Goal: Transaction & Acquisition: Purchase product/service

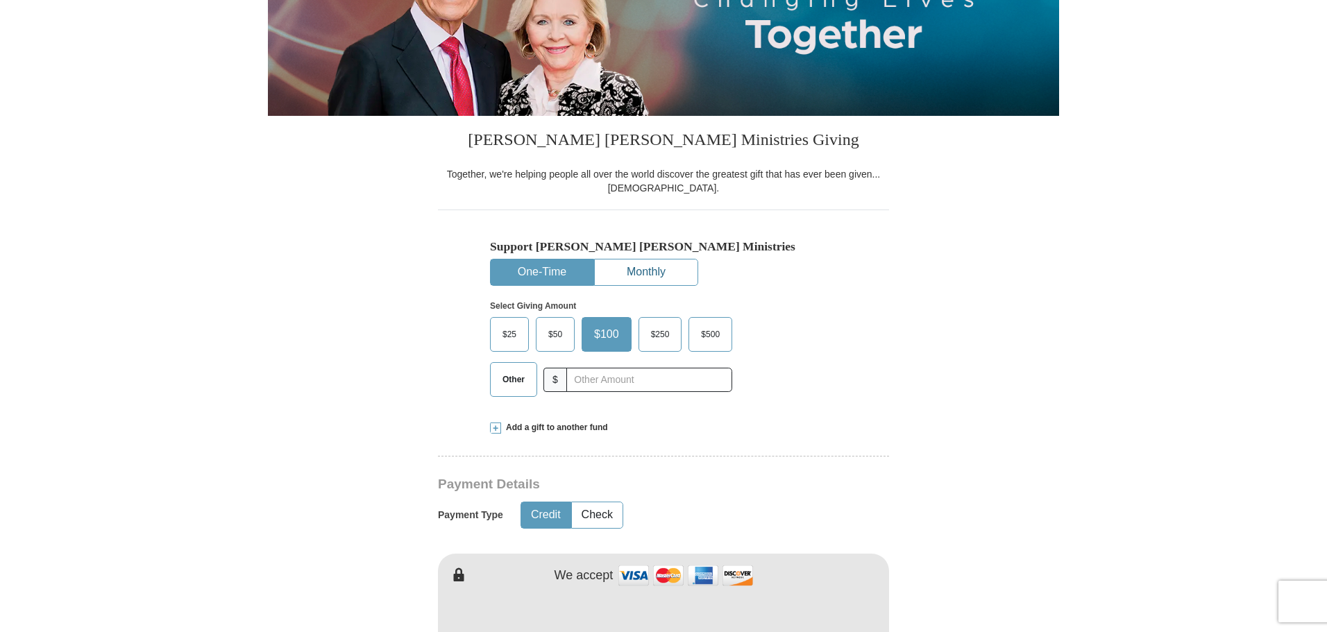
click at [661, 278] on button "Monthly" at bounding box center [646, 273] width 103 height 26
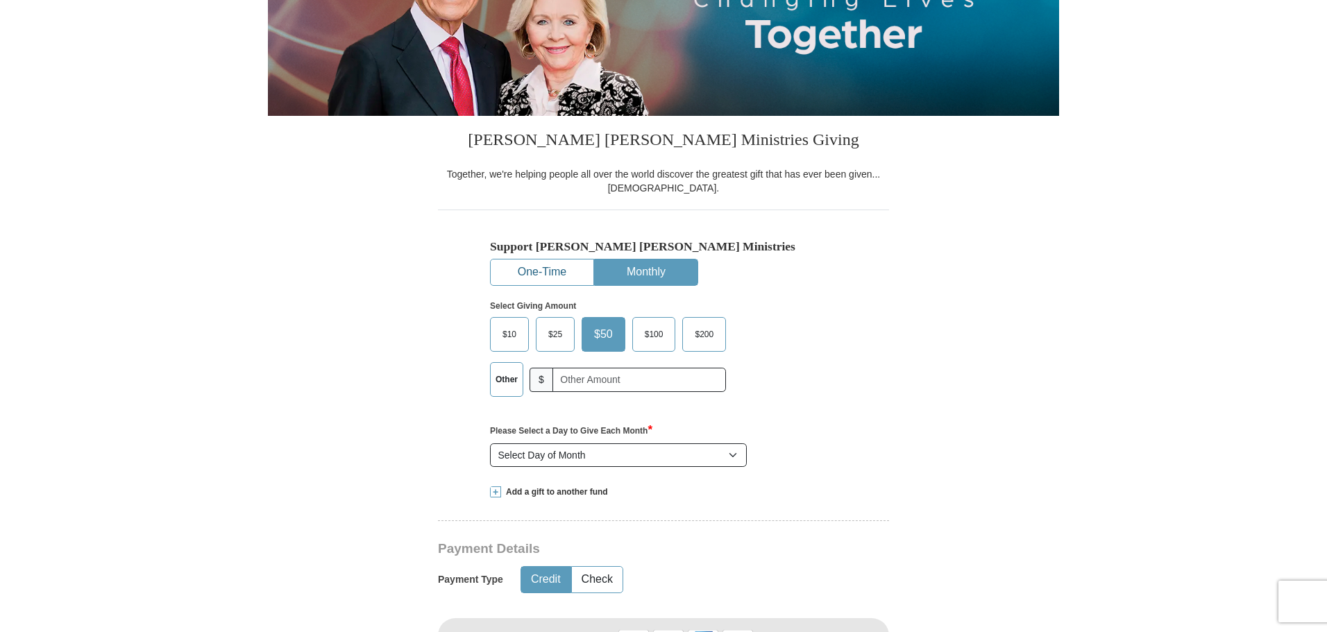
click at [544, 278] on button "One-Time" at bounding box center [542, 273] width 103 height 26
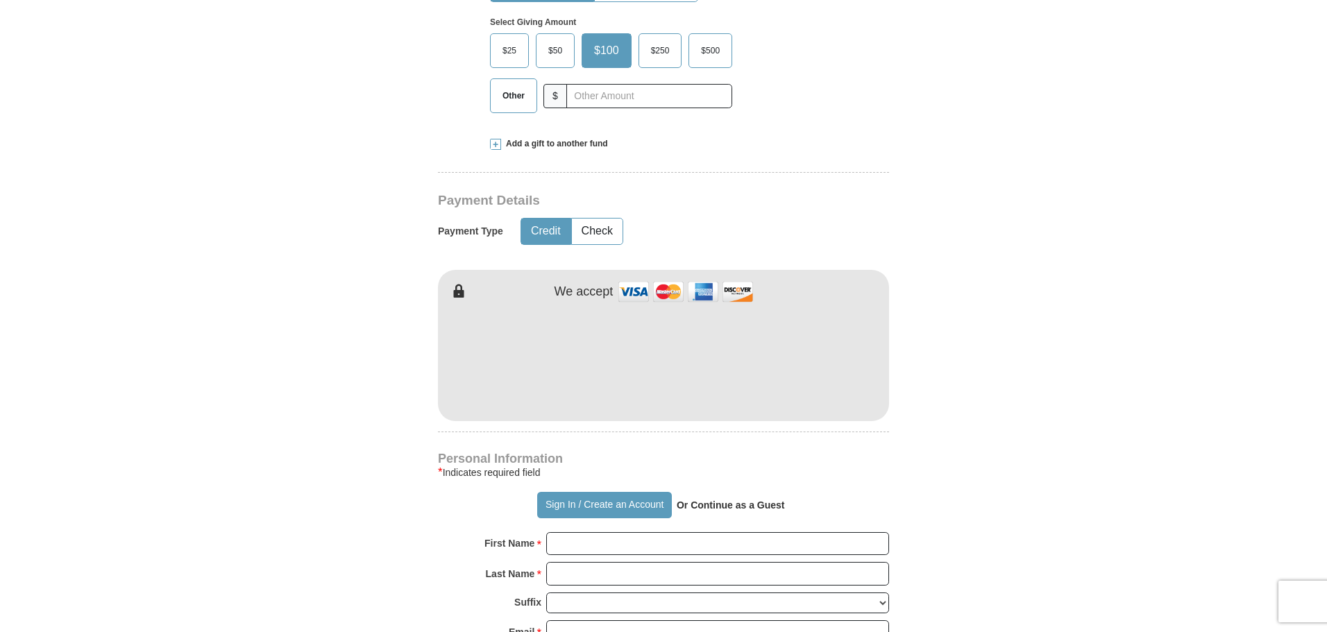
scroll to position [516, 0]
click at [597, 432] on hr at bounding box center [663, 431] width 451 height 1
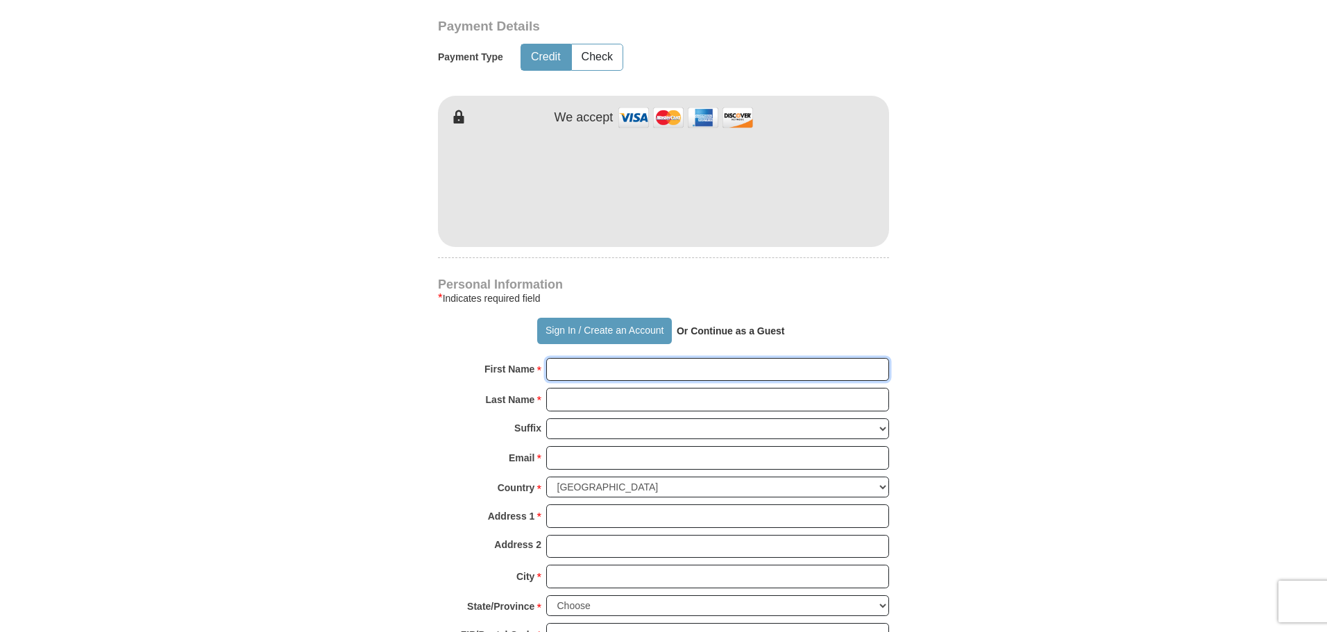
click at [585, 378] on input "First Name *" at bounding box center [717, 370] width 343 height 24
type input "[PERSON_NAME]"
type input "[EMAIL_ADDRESS][DOMAIN_NAME]"
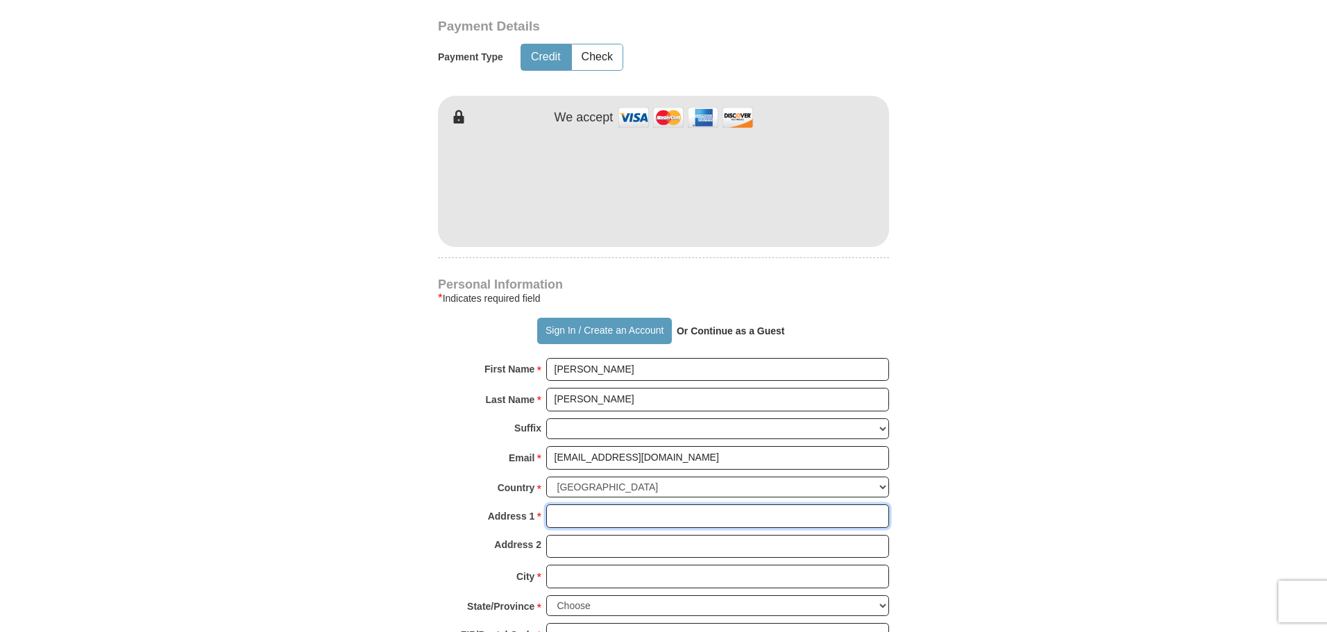
click at [585, 519] on input "Address 1 *" at bounding box center [717, 517] width 343 height 24
type input "19143 Polecat Creek Trail"
type input "[GEOGRAPHIC_DATA]"
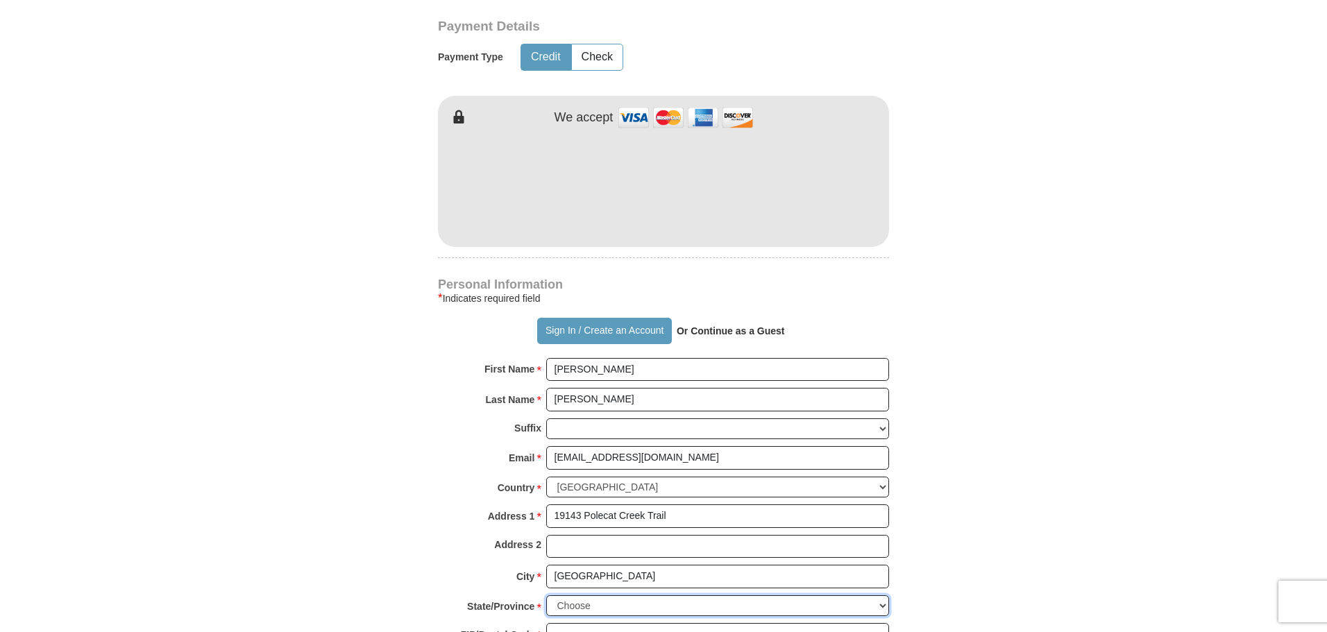
select select "AL"
type input "36580-3978"
type input "2512790853"
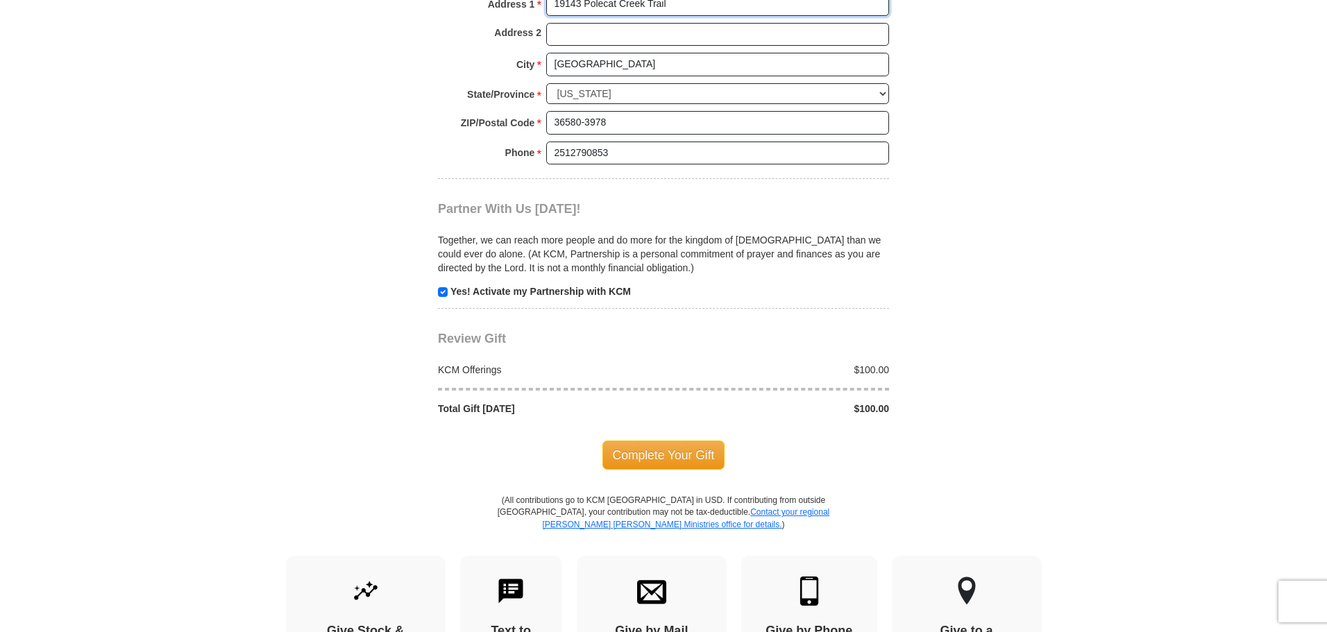
scroll to position [1204, 0]
drag, startPoint x: 656, startPoint y: 449, endPoint x: 641, endPoint y: 450, distance: 14.6
click at [641, 450] on span "Complete Your Gift" at bounding box center [664, 453] width 123 height 29
